Goal: Information Seeking & Learning: Learn about a topic

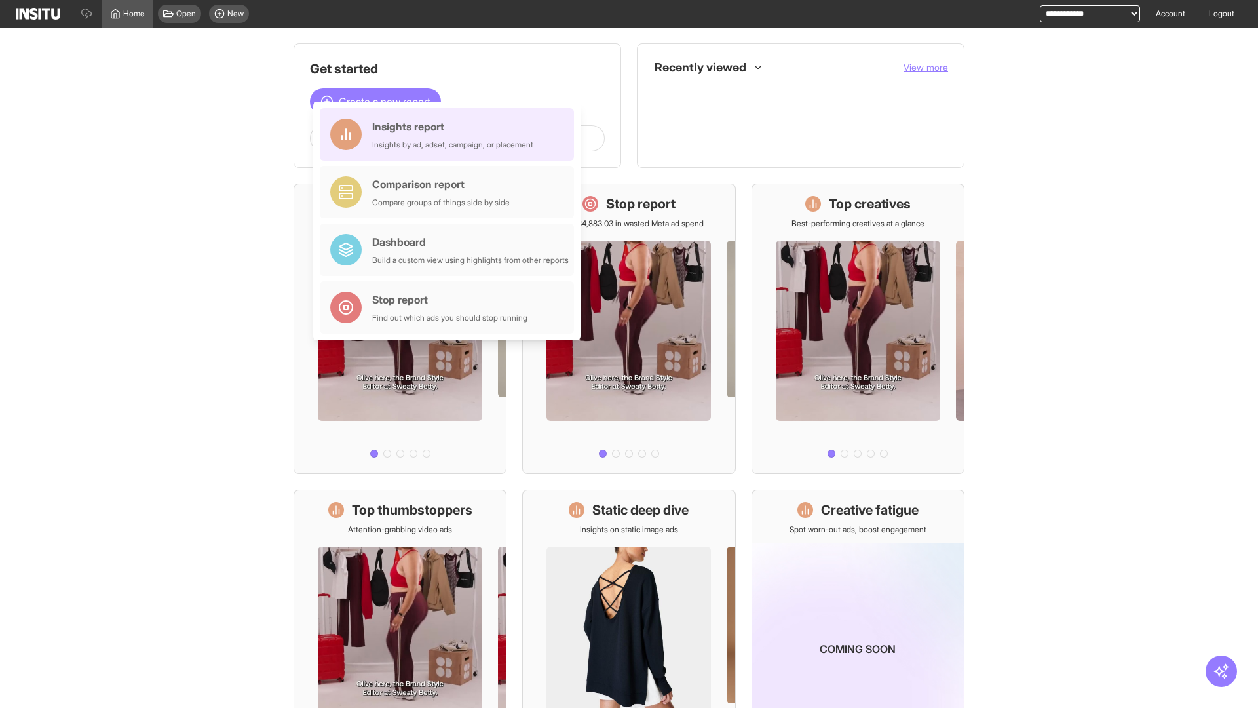
click at [450, 134] on div "Insights report Insights by ad, adset, campaign, or placement" at bounding box center [452, 134] width 161 height 31
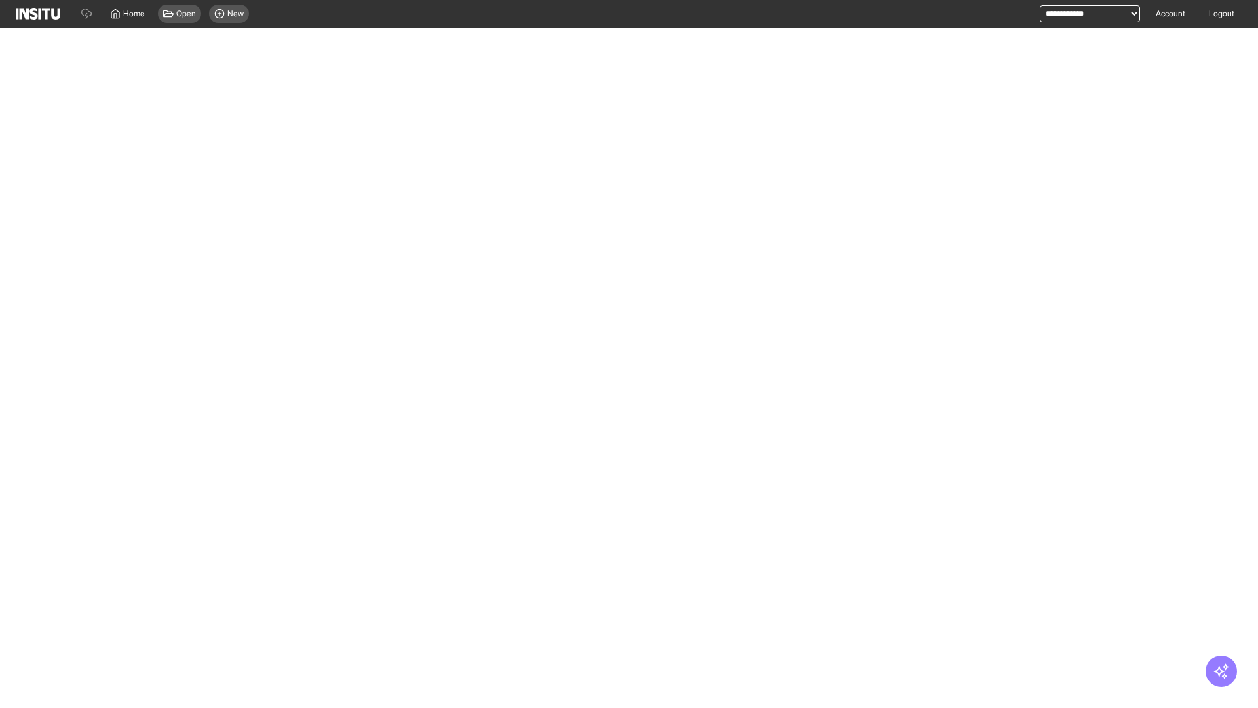
select select "**"
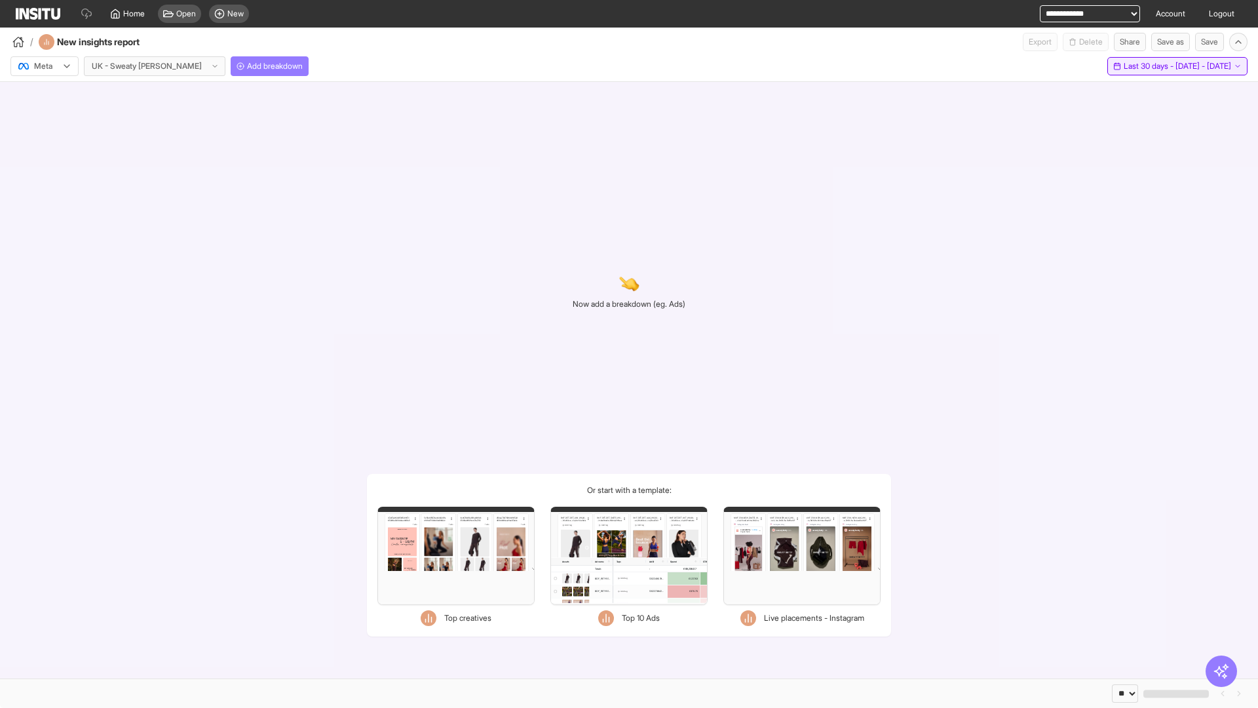
click at [1147, 66] on span "Last 30 days - [DATE] - [DATE]" at bounding box center [1177, 66] width 107 height 10
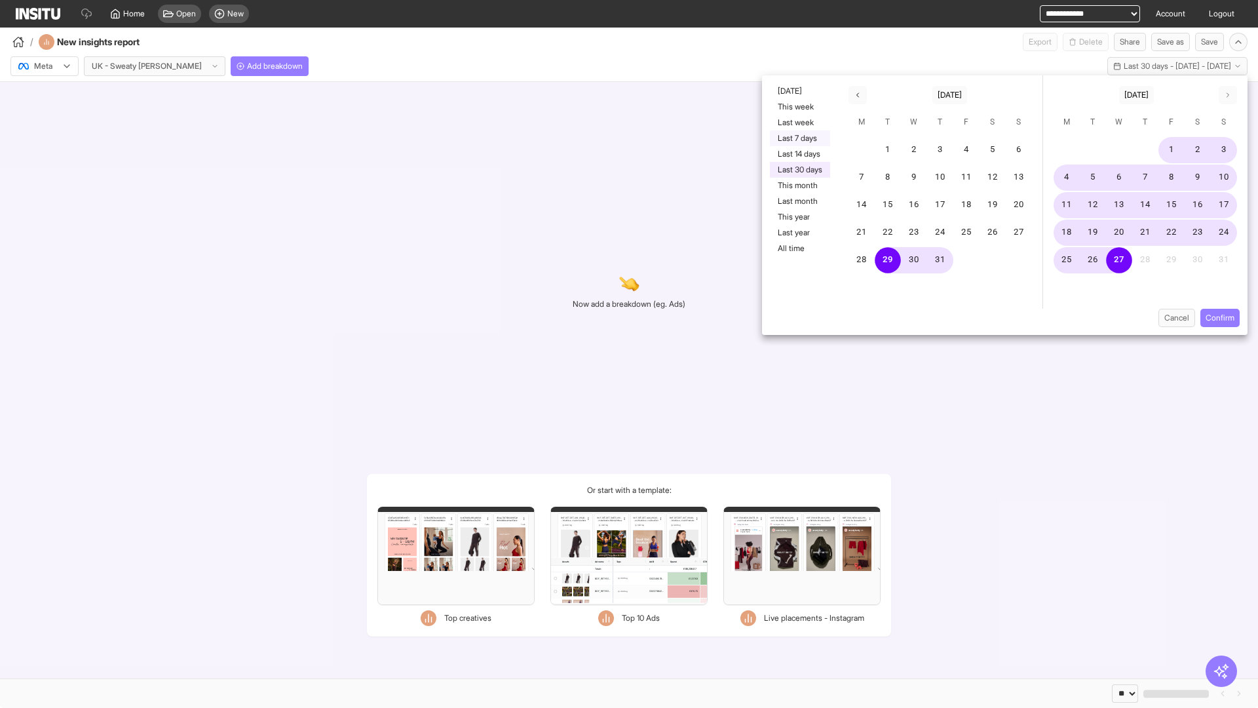
click at [799, 138] on button "Last 7 days" at bounding box center [800, 138] width 60 height 16
